Goal: Unclear

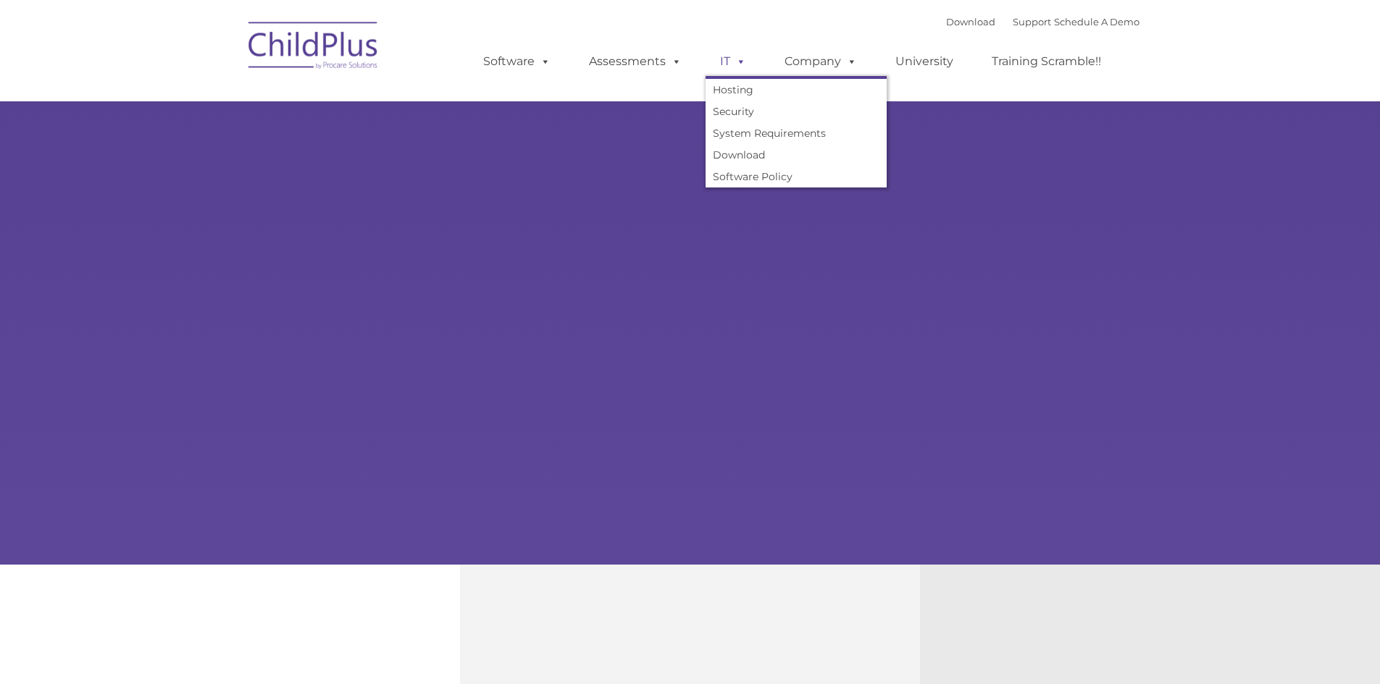
type input ""
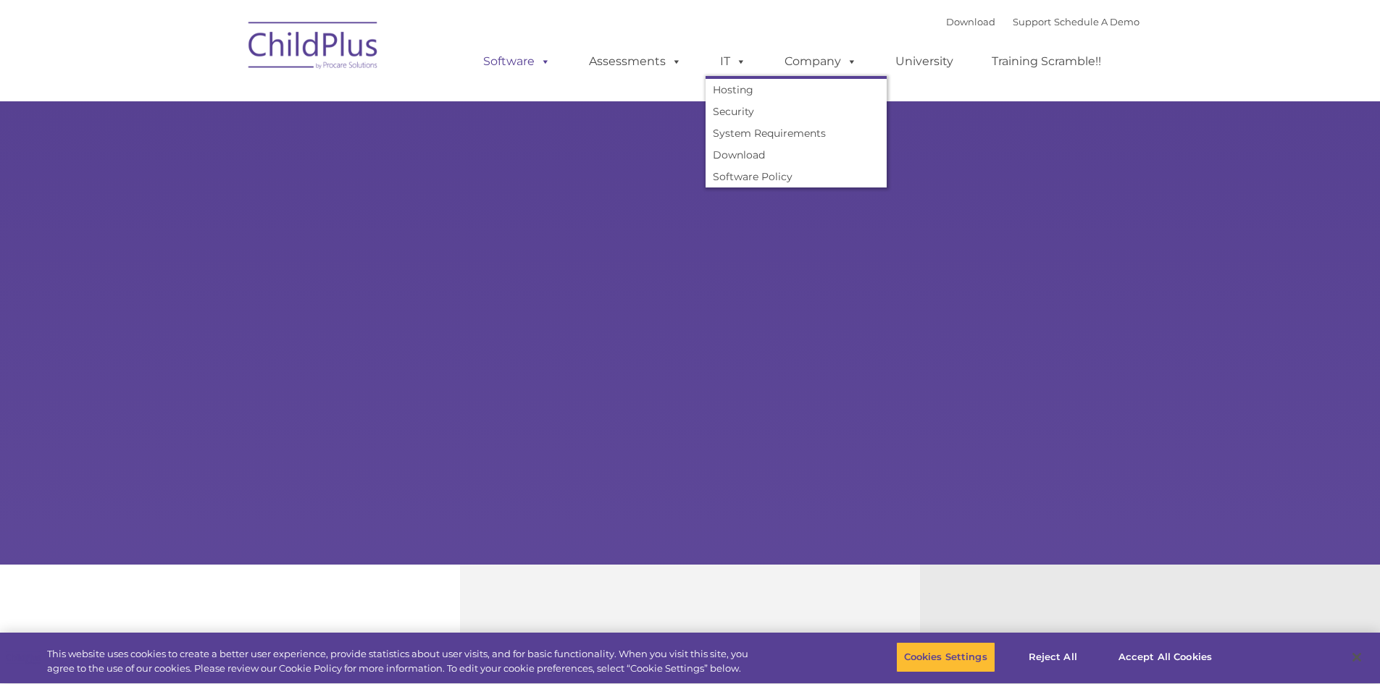
select select "MEDIUM"
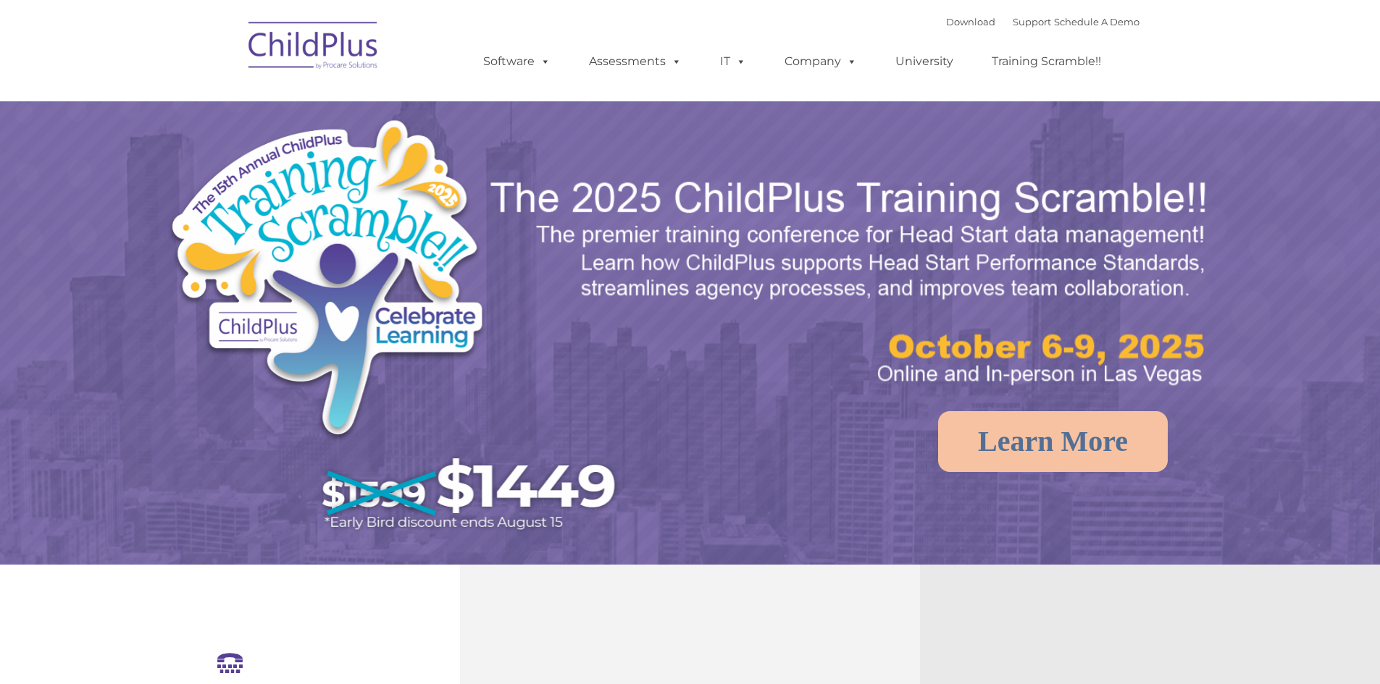
select select "MEDIUM"
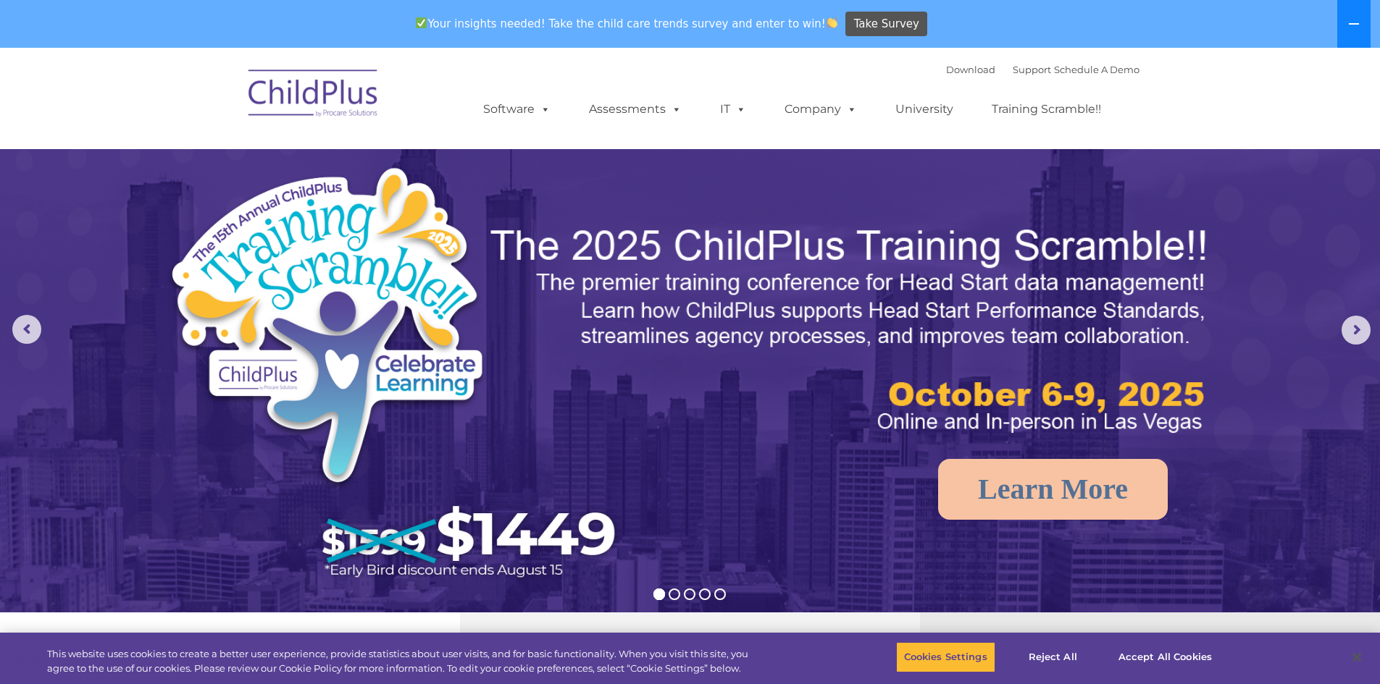
click at [1351, 24] on icon at bounding box center [1353, 23] width 10 height 1
